Goal: Information Seeking & Learning: Learn about a topic

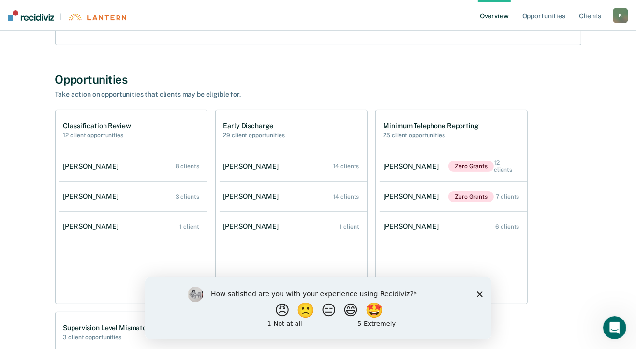
scroll to position [194, 0]
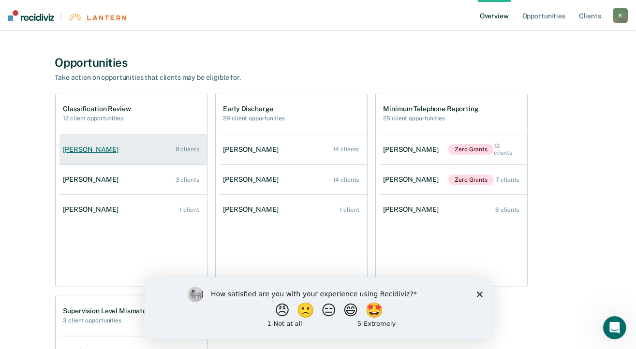
click at [108, 149] on div "[PERSON_NAME]" at bounding box center [92, 150] width 59 height 8
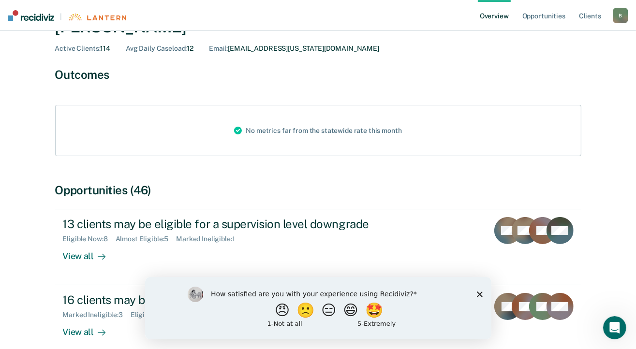
scroll to position [48, 0]
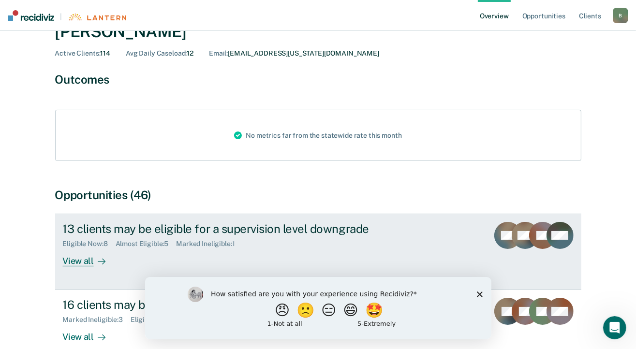
click at [82, 264] on div "View all" at bounding box center [90, 257] width 54 height 19
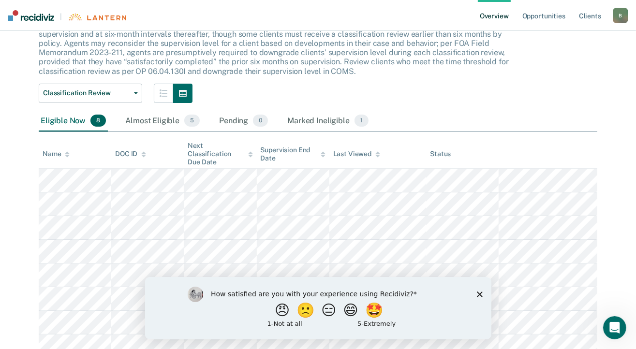
scroll to position [64, 0]
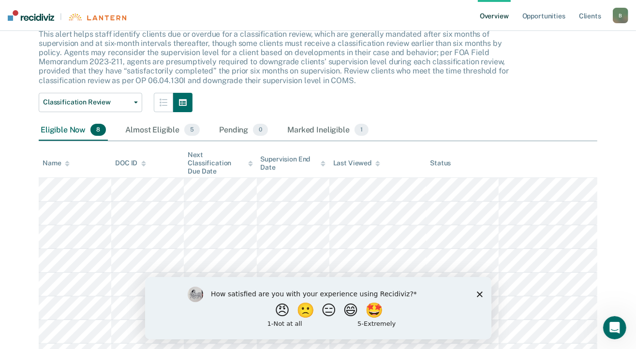
click at [479, 292] on icon "Close survey" at bounding box center [480, 294] width 6 height 6
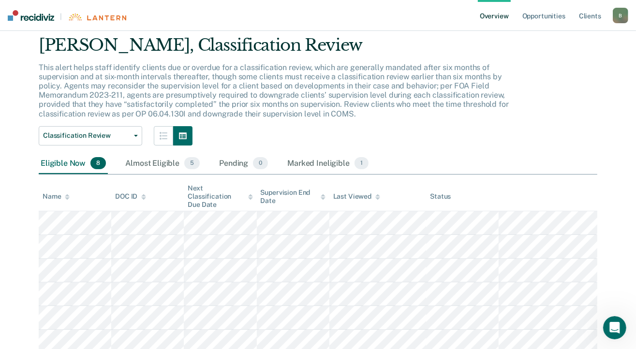
scroll to position [0, 0]
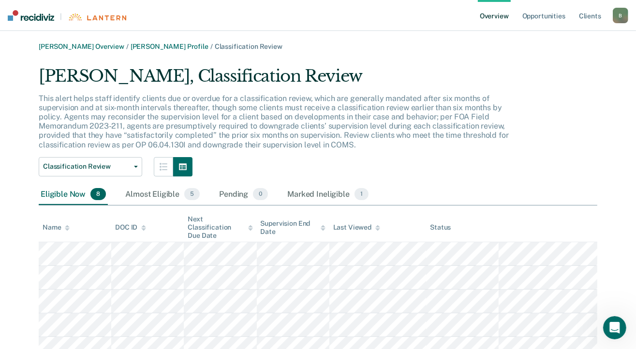
click at [496, 19] on link "Overview" at bounding box center [494, 15] width 33 height 31
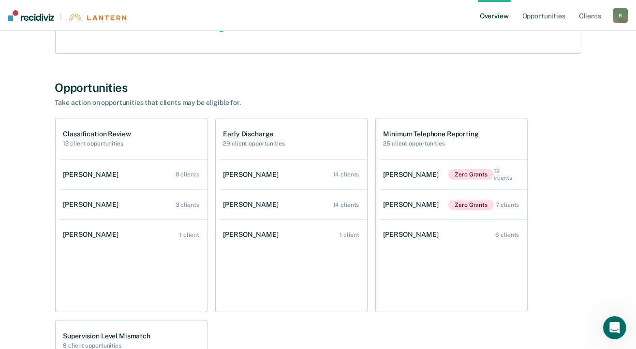
scroll to position [145, 0]
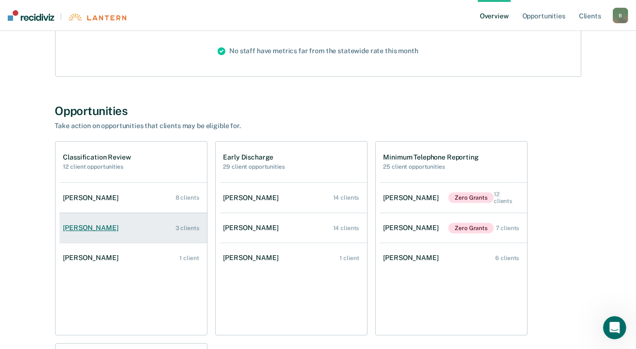
click at [94, 231] on div "[PERSON_NAME]" at bounding box center [92, 228] width 59 height 8
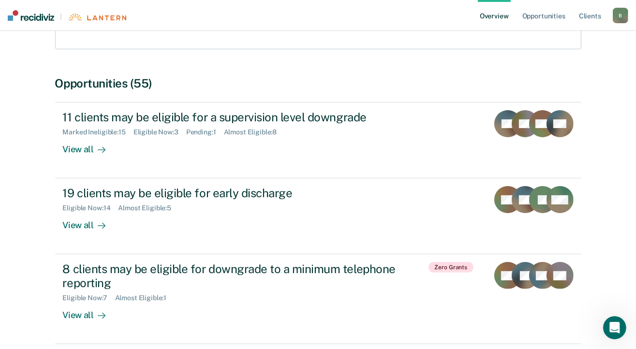
scroll to position [145, 0]
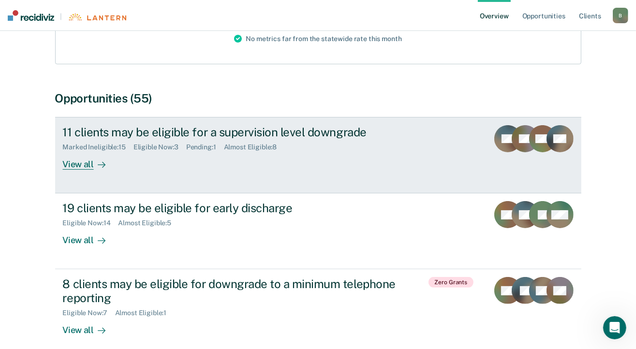
click at [80, 163] on div "View all" at bounding box center [90, 160] width 54 height 19
